Goal: Contribute content: Add original content to the website for others to see

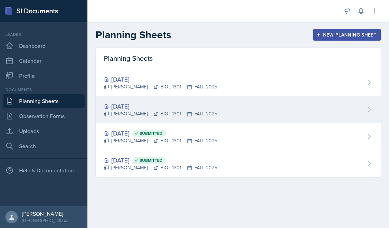
click at [124, 108] on div "[DATE]" at bounding box center [160, 106] width 113 height 9
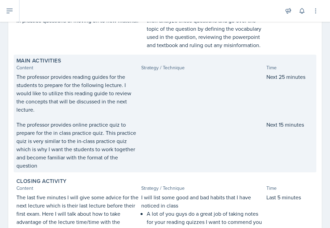
scroll to position [178, 0]
click at [112, 98] on p "The professor provides reading guides for the students to prepare for the follo…" at bounding box center [77, 92] width 122 height 41
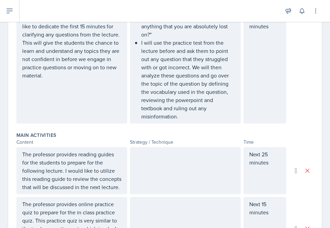
scroll to position [251, 0]
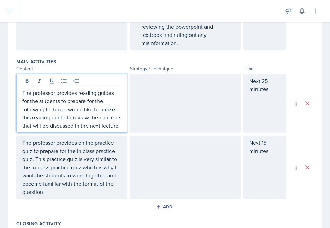
click at [92, 108] on p "The professor provides reading guides for the students to prepare for the follo…" at bounding box center [71, 109] width 99 height 41
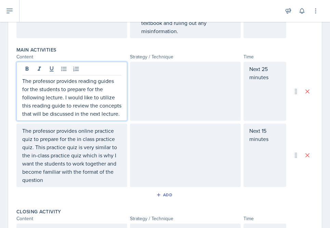
click at [147, 92] on div at bounding box center [185, 91] width 111 height 59
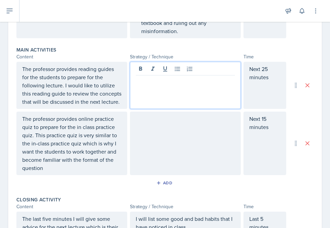
scroll to position [275, 0]
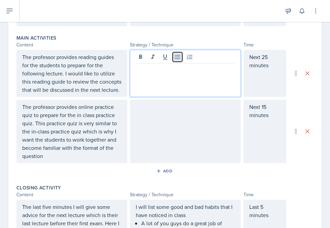
click at [177, 56] on icon at bounding box center [177, 57] width 7 height 7
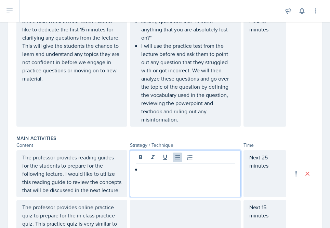
scroll to position [174, 0]
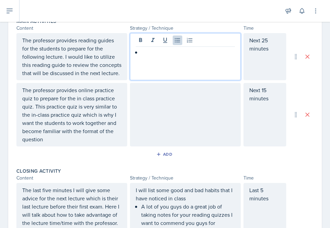
click at [71, 143] on p "The professor provides online practice quiz to prepare for the in class practic…" at bounding box center [71, 114] width 99 height 57
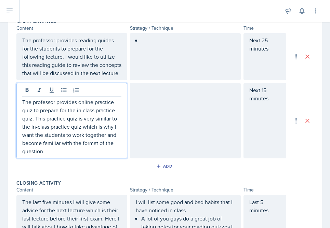
scroll to position [304, 0]
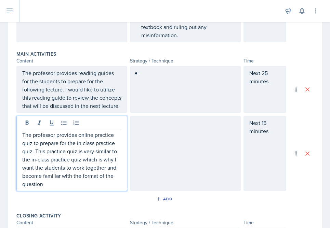
click at [148, 85] on div at bounding box center [185, 89] width 111 height 47
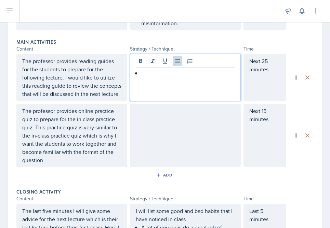
click at [100, 86] on p "The professor provides reading guides for the students to prepare for the follo…" at bounding box center [71, 77] width 99 height 41
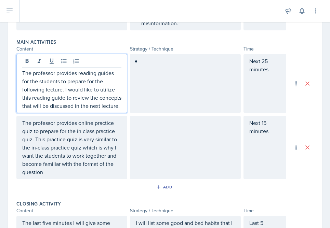
click at [140, 82] on div at bounding box center [185, 83] width 111 height 59
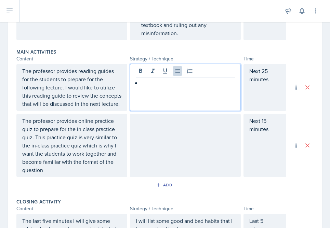
scroll to position [258, 0]
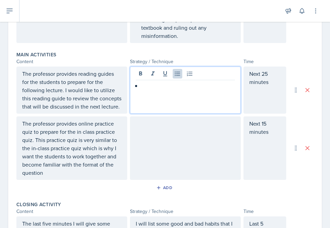
click at [70, 170] on p "The professor provides online practice quiz to prepare for the in class practic…" at bounding box center [71, 148] width 99 height 57
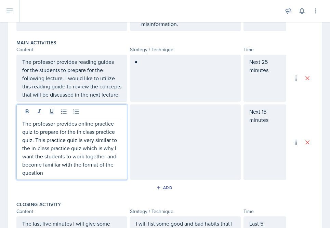
scroll to position [282, 0]
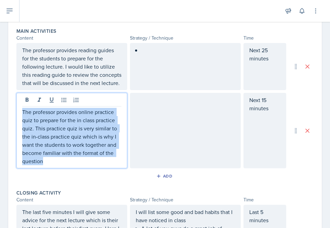
drag, startPoint x: 22, startPoint y: 112, endPoint x: 47, endPoint y: 172, distance: 65.8
click at [47, 172] on div "Main Activities Content Strategy / Technique Time The professor provides readin…" at bounding box center [164, 106] width 297 height 162
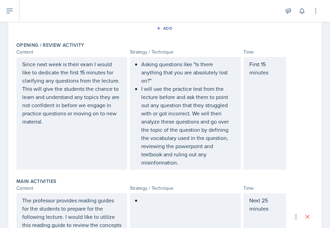
scroll to position [131, 0]
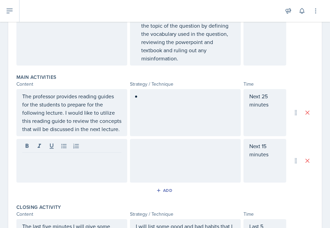
click at [175, 106] on div at bounding box center [185, 112] width 111 height 47
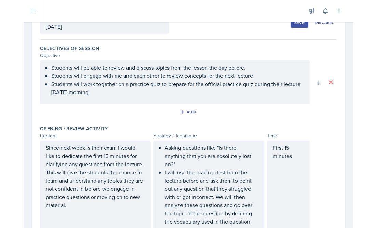
scroll to position [31, 0]
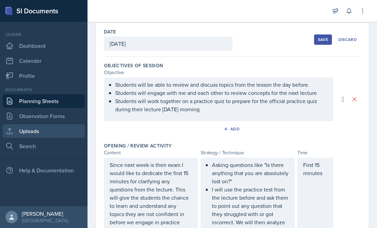
click at [33, 131] on link "Uploads" at bounding box center [44, 131] width 82 height 14
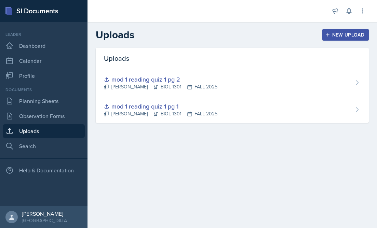
click at [295, 38] on div "Uploads New Upload" at bounding box center [231, 35] width 289 height 12
click at [337, 34] on div "New Upload" at bounding box center [346, 34] width 38 height 5
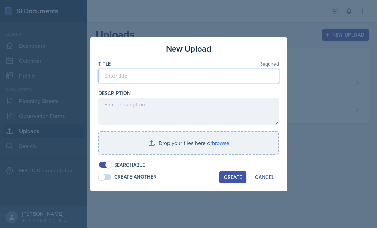
click at [189, 77] on input at bounding box center [188, 76] width 180 height 14
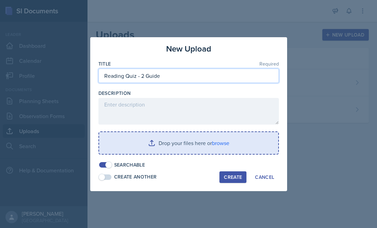
type input "Reading Quiz - 2 Guide"
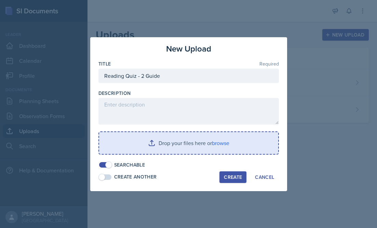
click at [182, 141] on input "file" at bounding box center [188, 143] width 179 height 22
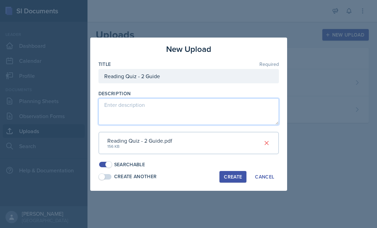
click at [138, 107] on textarea at bounding box center [188, 111] width 180 height 27
type textarea "Reading guide for the in class quizzes"
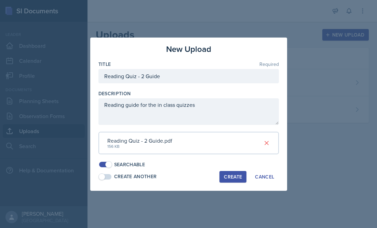
click at [225, 177] on div "Create" at bounding box center [233, 176] width 18 height 5
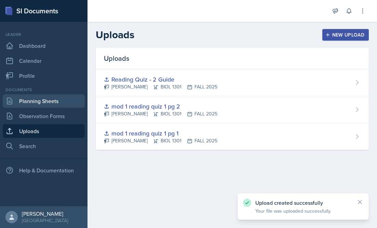
click at [41, 98] on link "Planning Sheets" at bounding box center [44, 101] width 82 height 14
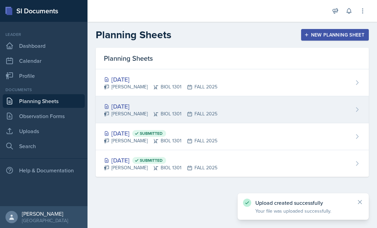
click at [134, 105] on div "[DATE]" at bounding box center [160, 106] width 113 height 9
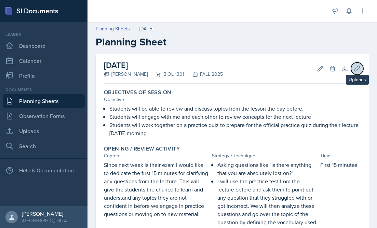
click at [358, 67] on icon at bounding box center [356, 68] width 7 height 7
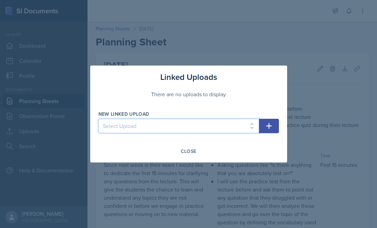
click at [203, 127] on select "Select Upload mod 1 reading quiz 1 pg 1 mod 1 reading quiz 1 pg 2 Reading Quiz …" at bounding box center [178, 126] width 161 height 14
select select "669d0d6f-6ecd-47b0-9aae-b235f0bc45e8"
click at [98, 119] on select "Select Upload mod 1 reading quiz 1 pg 1 mod 1 reading quiz 1 pg 2 Reading Quiz …" at bounding box center [178, 126] width 161 height 14
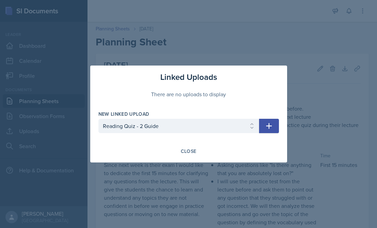
click at [271, 123] on icon "button" at bounding box center [269, 126] width 8 height 8
select select
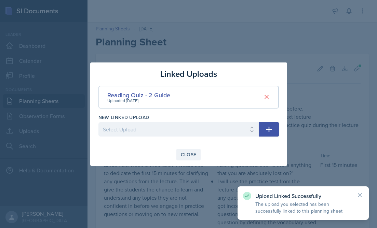
click at [190, 156] on div "Close" at bounding box center [189, 154] width 16 height 5
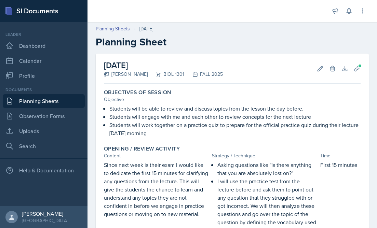
click at [32, 138] on div "Documents Planning Sheets Observation Forms Uploads Search" at bounding box center [44, 120] width 82 height 66
click at [37, 131] on link "Uploads" at bounding box center [44, 131] width 82 height 14
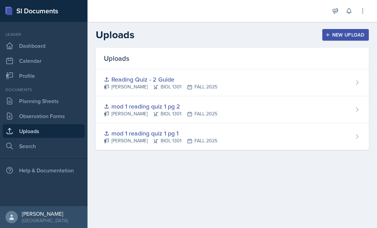
click at [344, 33] on div "New Upload" at bounding box center [346, 34] width 38 height 5
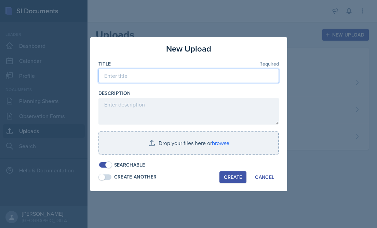
click at [188, 69] on input at bounding box center [188, 76] width 180 height 14
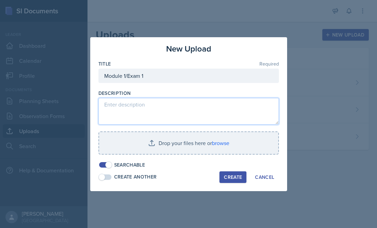
click at [157, 110] on textarea at bounding box center [188, 111] width 180 height 27
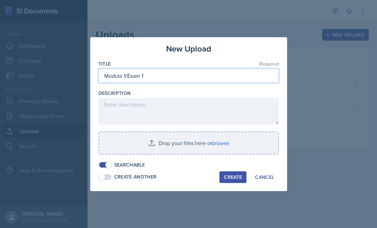
click at [163, 75] on input "Module 1/Exam 1" at bounding box center [188, 76] width 180 height 14
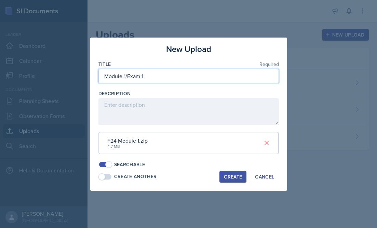
click at [163, 76] on input "Module 1/Exam 1" at bounding box center [188, 76] width 180 height 14
type input "Module 1/Exam 1 Activities"
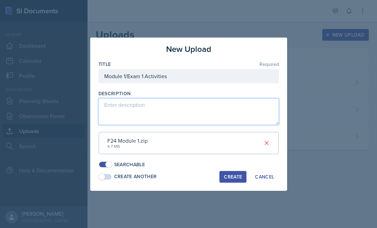
click at [159, 105] on textarea at bounding box center [188, 111] width 180 height 27
type textarea "Exam prep provided by department"
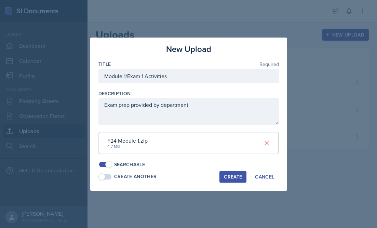
click at [233, 174] on div "Create" at bounding box center [233, 176] width 18 height 5
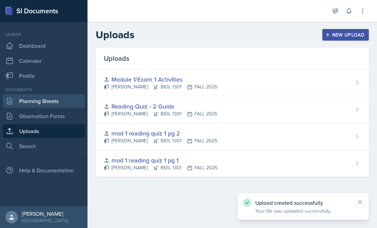
click at [39, 98] on link "Planning Sheets" at bounding box center [44, 101] width 82 height 14
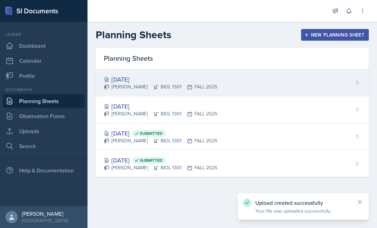
click at [147, 79] on div "[DATE]" at bounding box center [160, 79] width 113 height 9
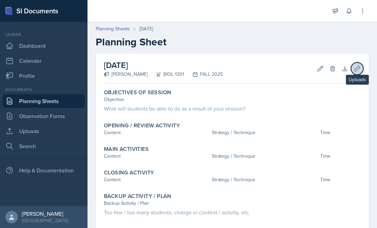
click at [357, 66] on icon at bounding box center [356, 68] width 7 height 7
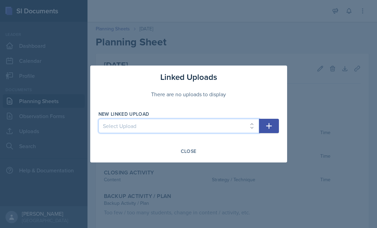
click at [219, 124] on select "Select Upload mod 1 reading quiz 1 pg 1 mod 1 reading quiz 1 pg 2 Reading Quiz …" at bounding box center [178, 126] width 161 height 14
select select "5374d787-2c9f-4e97-ba72-f165d633dc75"
click at [98, 119] on select "Select Upload mod 1 reading quiz 1 pg 1 mod 1 reading quiz 1 pg 2 Reading Quiz …" at bounding box center [178, 126] width 161 height 14
click at [266, 126] on icon "button" at bounding box center [269, 126] width 6 height 6
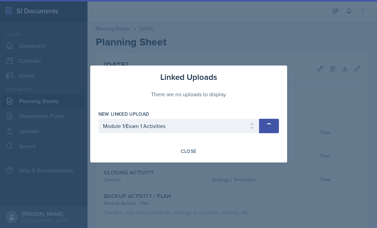
select select
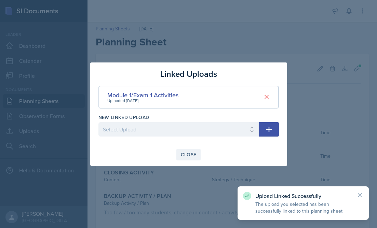
click at [189, 152] on div "Close" at bounding box center [189, 154] width 16 height 5
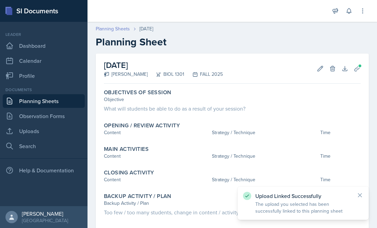
click at [121, 30] on link "Planning Sheets" at bounding box center [113, 28] width 34 height 7
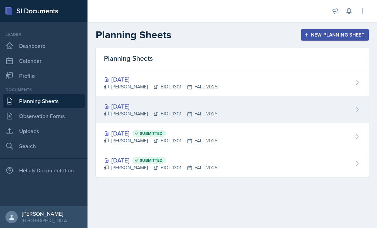
click at [136, 105] on div "[DATE]" at bounding box center [160, 106] width 113 height 9
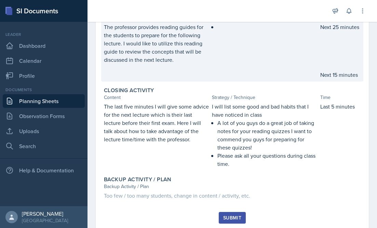
scroll to position [262, 0]
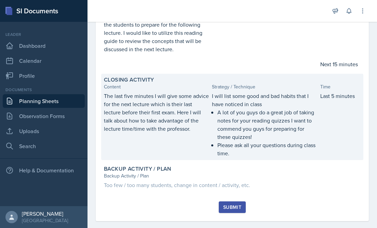
click at [251, 155] on p "Please ask all your questions during class time." at bounding box center [267, 149] width 100 height 16
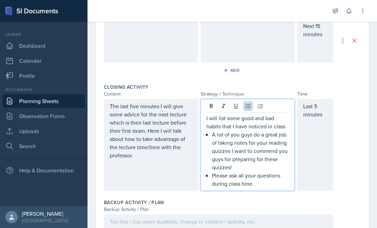
click at [228, 174] on p "Please ask all your questions during class time." at bounding box center [250, 179] width 77 height 16
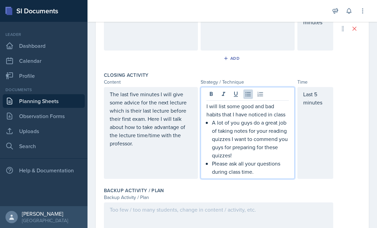
click at [265, 175] on p "Please ask all your questions during class time." at bounding box center [250, 168] width 77 height 16
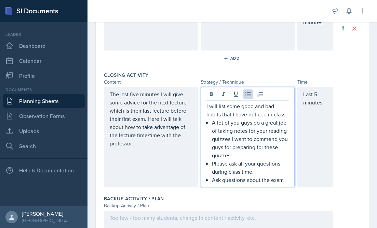
click at [250, 167] on p "Please ask all your questions during class time." at bounding box center [250, 168] width 77 height 16
click at [262, 174] on p "Please ask all your questions during class time." at bounding box center [250, 168] width 77 height 16
click at [286, 181] on p "Ask questions about the exam" at bounding box center [250, 180] width 77 height 8
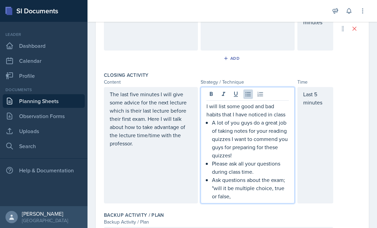
click at [261, 172] on p "Please ask all your questions during class time." at bounding box center [250, 168] width 77 height 16
click at [241, 157] on p "A lot of you guys do a great job of taking notes for your reading quizzes I wan…" at bounding box center [250, 139] width 77 height 41
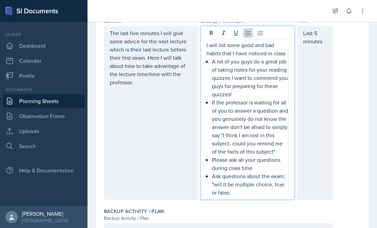
scroll to position [446, 0]
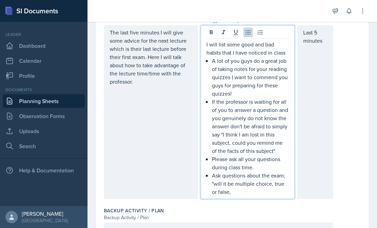
click at [249, 192] on p "Ask questions about the exam; "will it be multiple choice, true or false," at bounding box center [250, 183] width 77 height 25
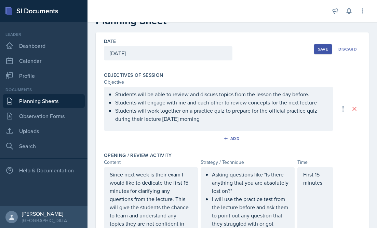
scroll to position [0, 0]
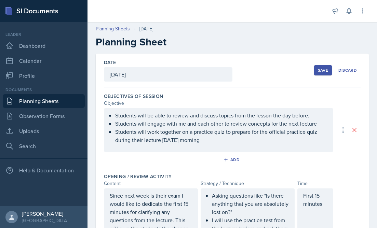
click at [322, 67] on button "Save" at bounding box center [323, 70] width 18 height 10
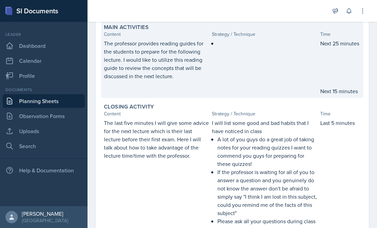
scroll to position [236, 0]
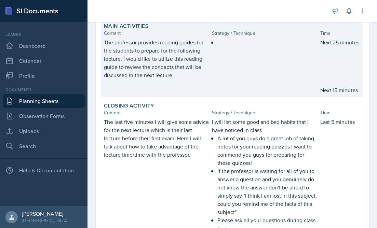
click at [309, 82] on div "The professor provides reading guides for the students to prepare for the follo…" at bounding box center [232, 66] width 256 height 56
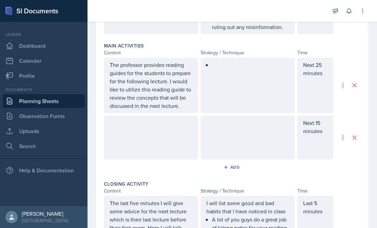
scroll to position [275, 0]
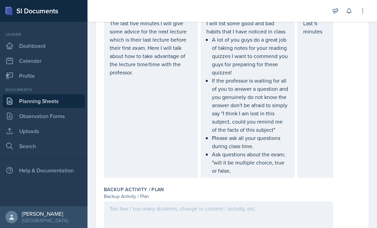
click at [234, 172] on p "Ask questions about the exam; "will it be multiple choice, true or false," at bounding box center [250, 162] width 77 height 25
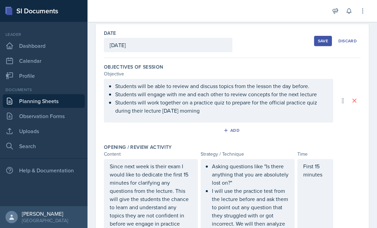
scroll to position [0, 0]
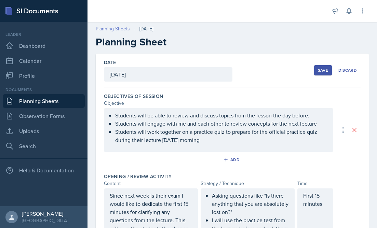
click at [123, 29] on link "Planning Sheets" at bounding box center [113, 28] width 34 height 7
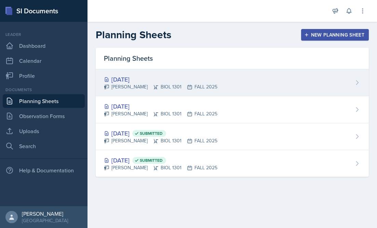
click at [138, 78] on div "[DATE]" at bounding box center [160, 79] width 113 height 9
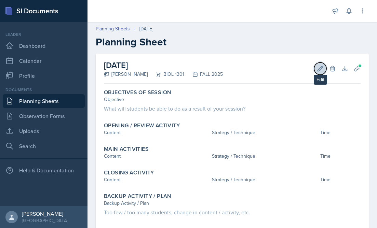
click at [315, 71] on button "Edit" at bounding box center [320, 69] width 12 height 12
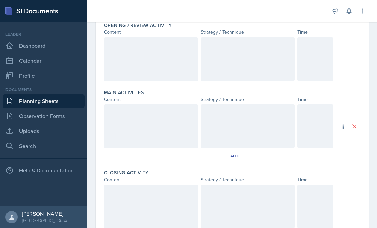
scroll to position [161, 0]
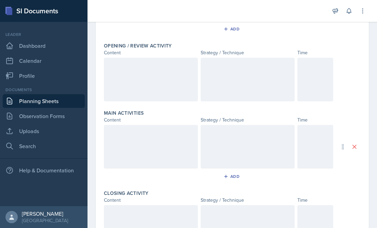
click at [321, 65] on p at bounding box center [315, 65] width 24 height 8
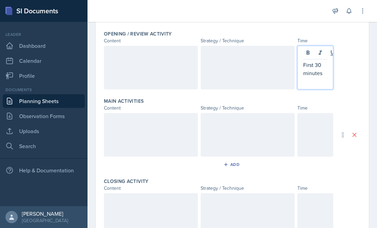
click at [305, 113] on div at bounding box center [315, 135] width 36 height 44
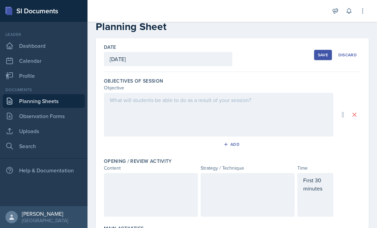
scroll to position [13, 0]
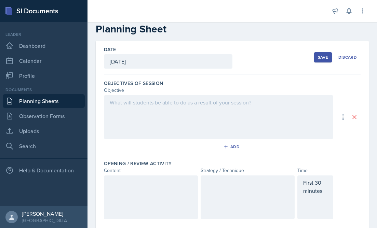
click at [325, 59] on div "Save" at bounding box center [323, 57] width 10 height 5
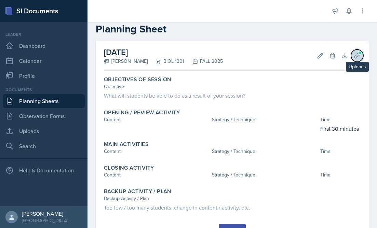
click at [354, 52] on button "Uploads" at bounding box center [357, 56] width 12 height 12
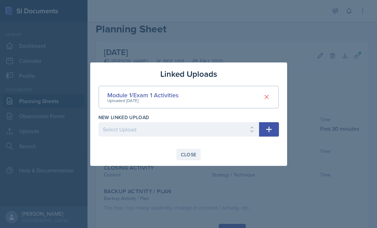
click at [189, 154] on div "Close" at bounding box center [189, 154] width 16 height 5
